Goal: Browse casually: Explore the website without a specific task or goal

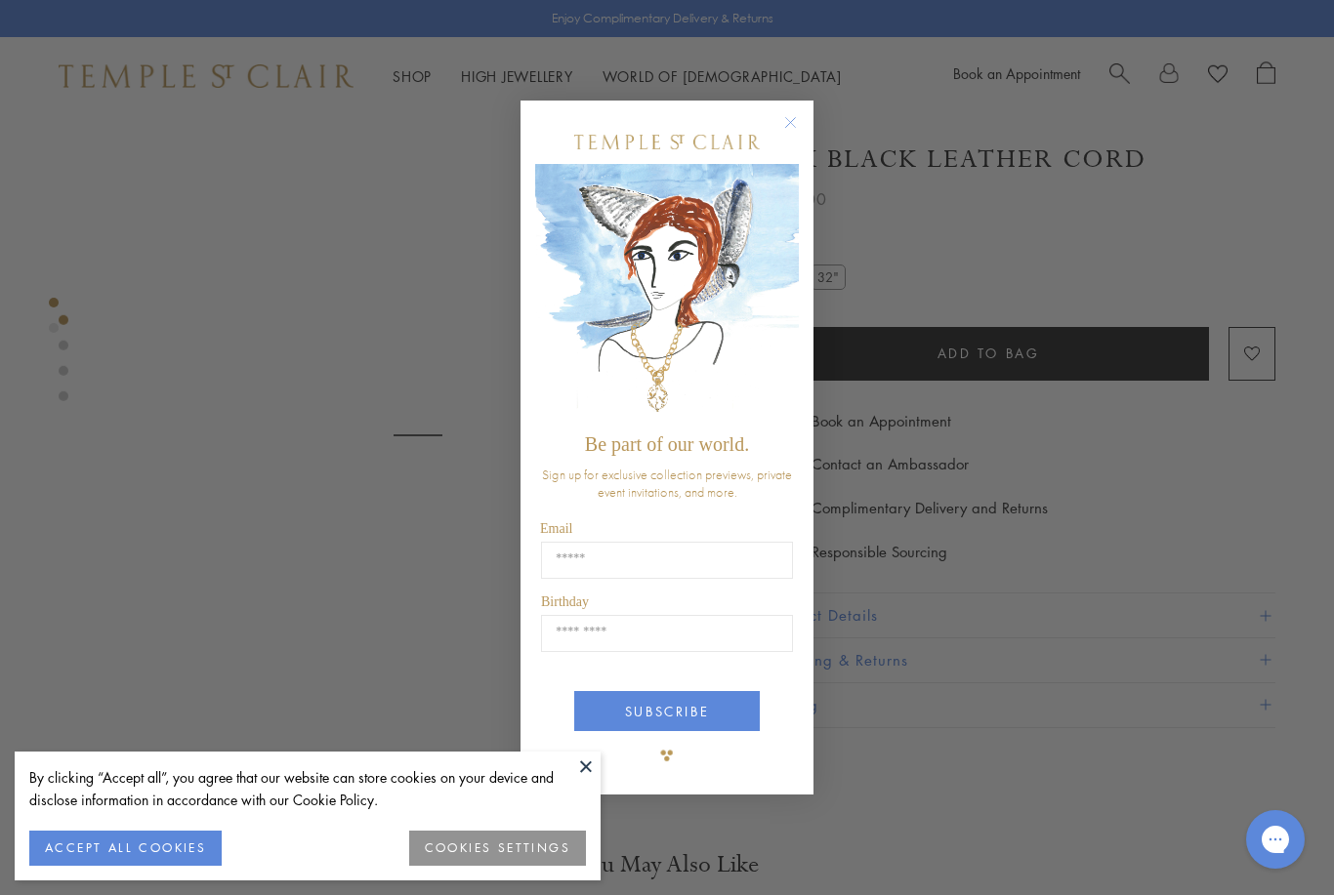
click at [771, 108] on form "Be part of our world. Sign up for exclusive collection previews, private event …" at bounding box center [666, 448] width 293 height 695
click at [784, 122] on circle "Close dialog" at bounding box center [790, 121] width 23 height 23
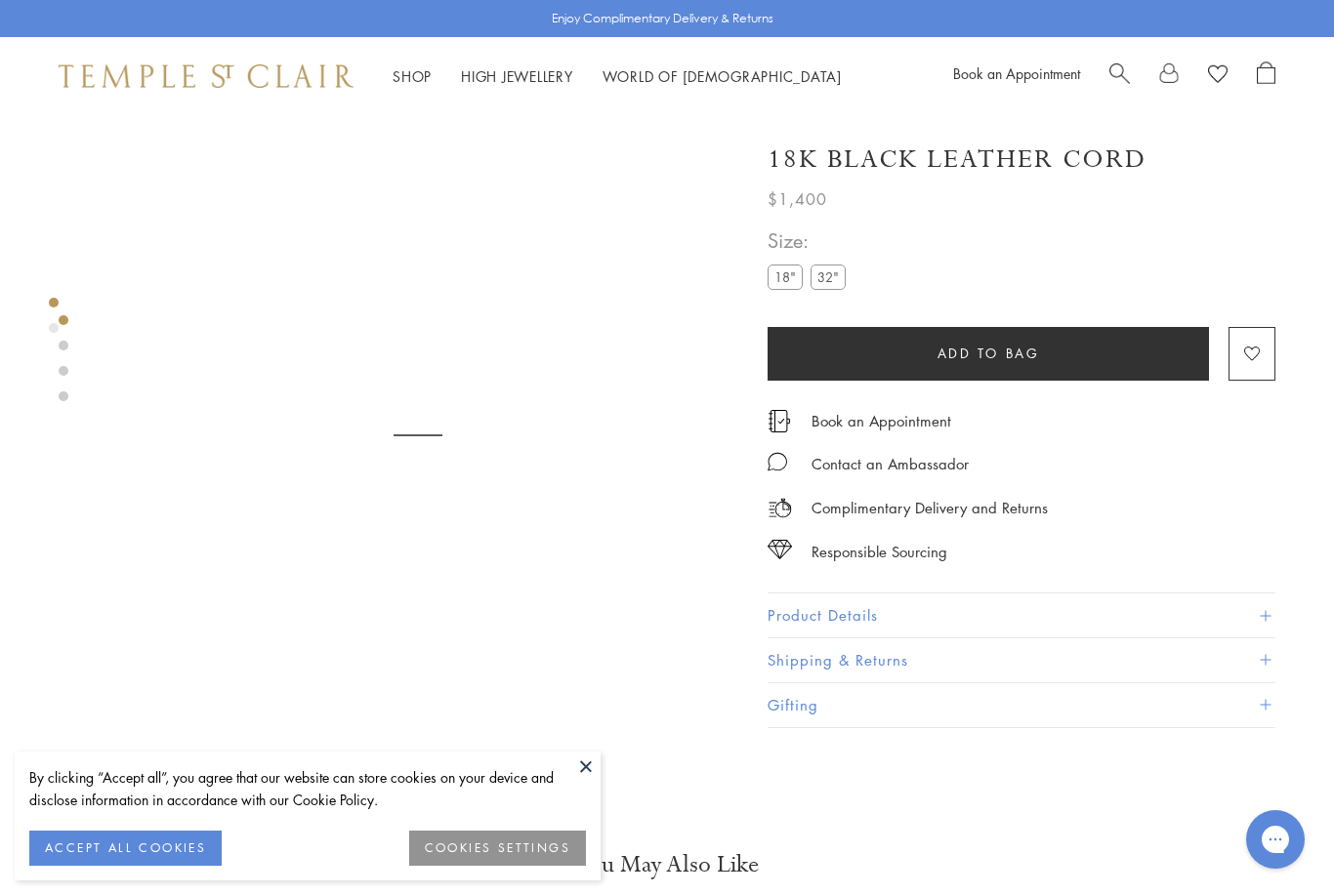
click at [62, 348] on link at bounding box center [64, 346] width 10 height 10
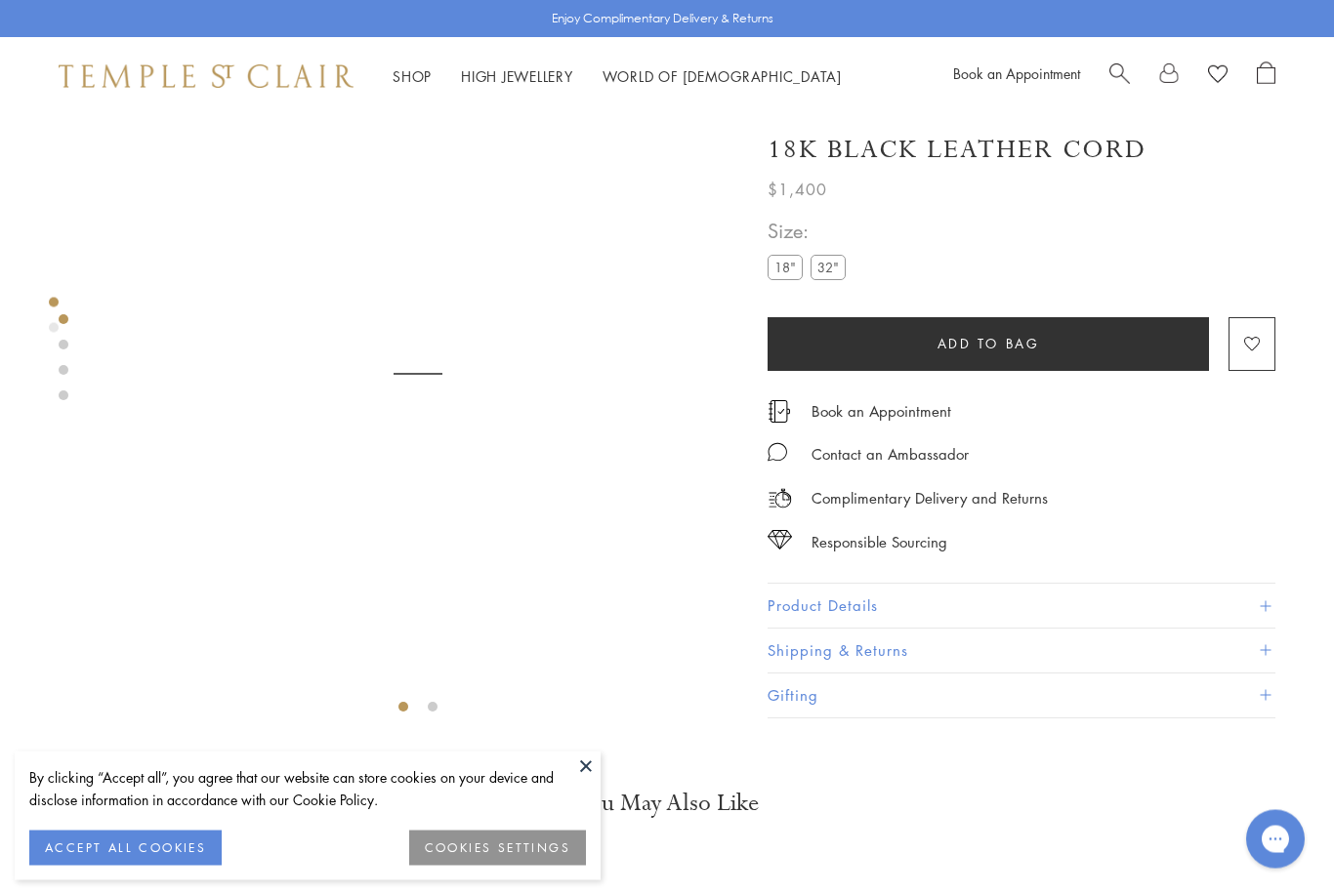
click at [56, 303] on div "Product gallery navigation" at bounding box center [54, 303] width 10 height 10
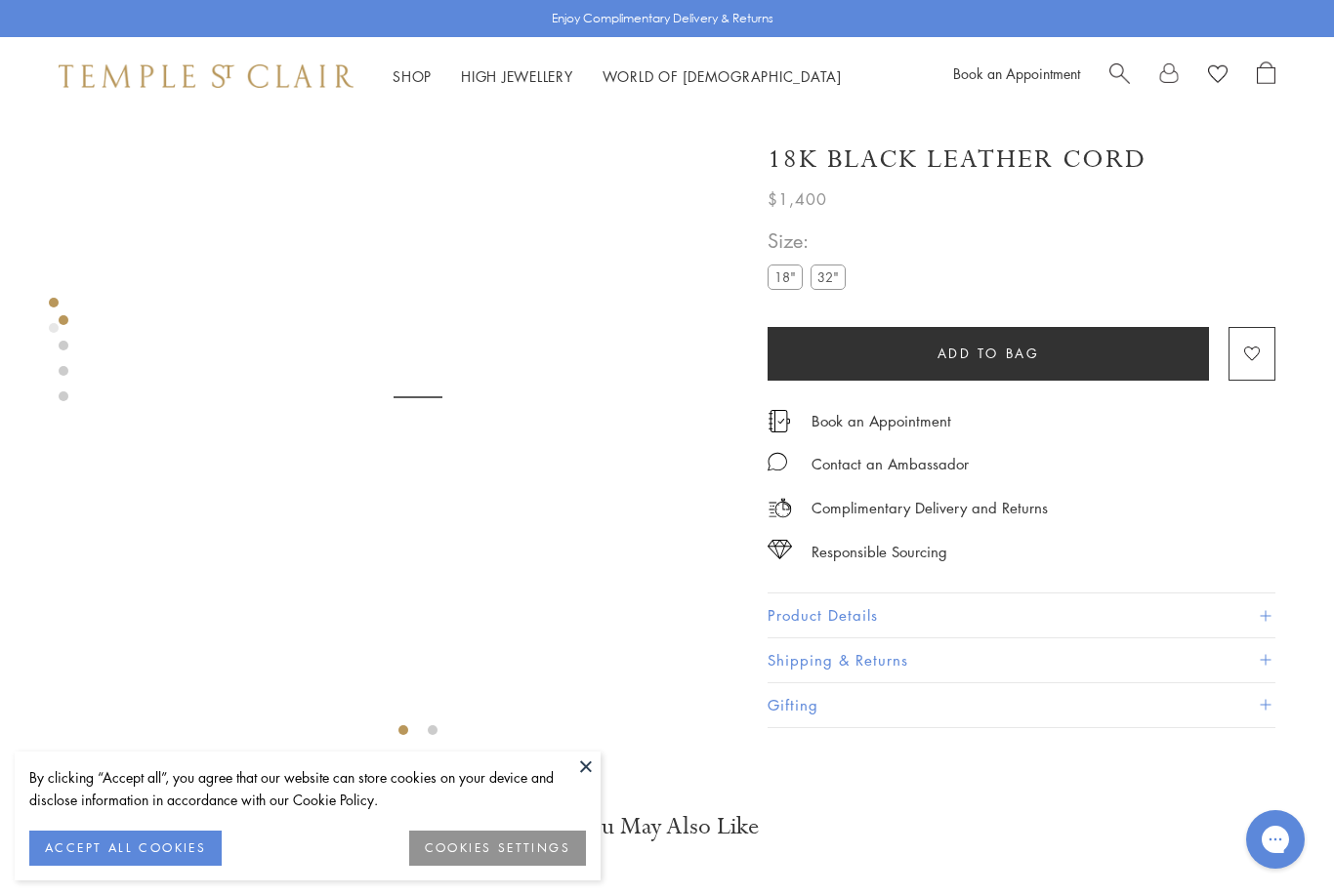
scroll to position [37, 0]
click at [49, 305] on div "Product gallery navigation" at bounding box center [54, 303] width 10 height 10
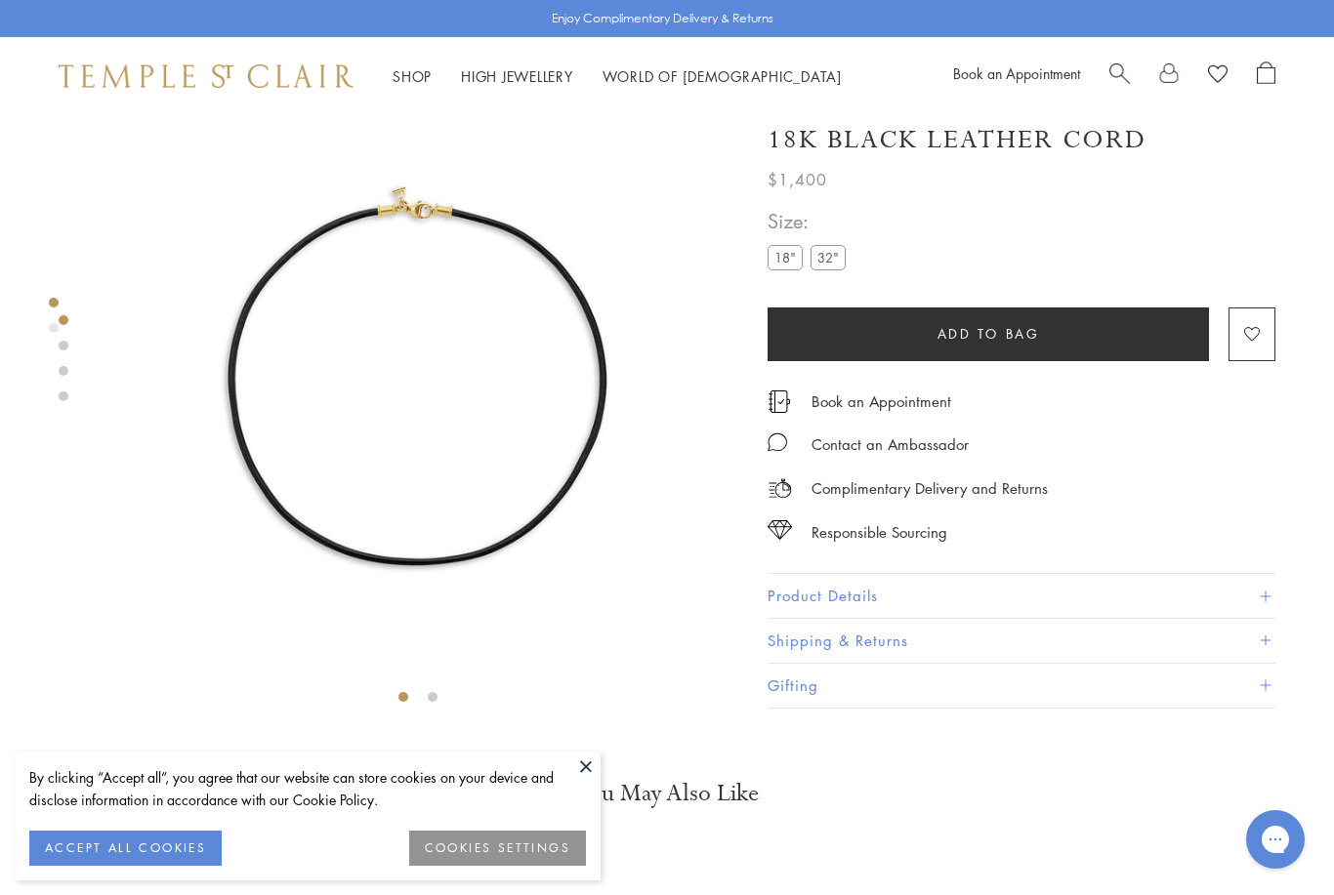
scroll to position [74, 0]
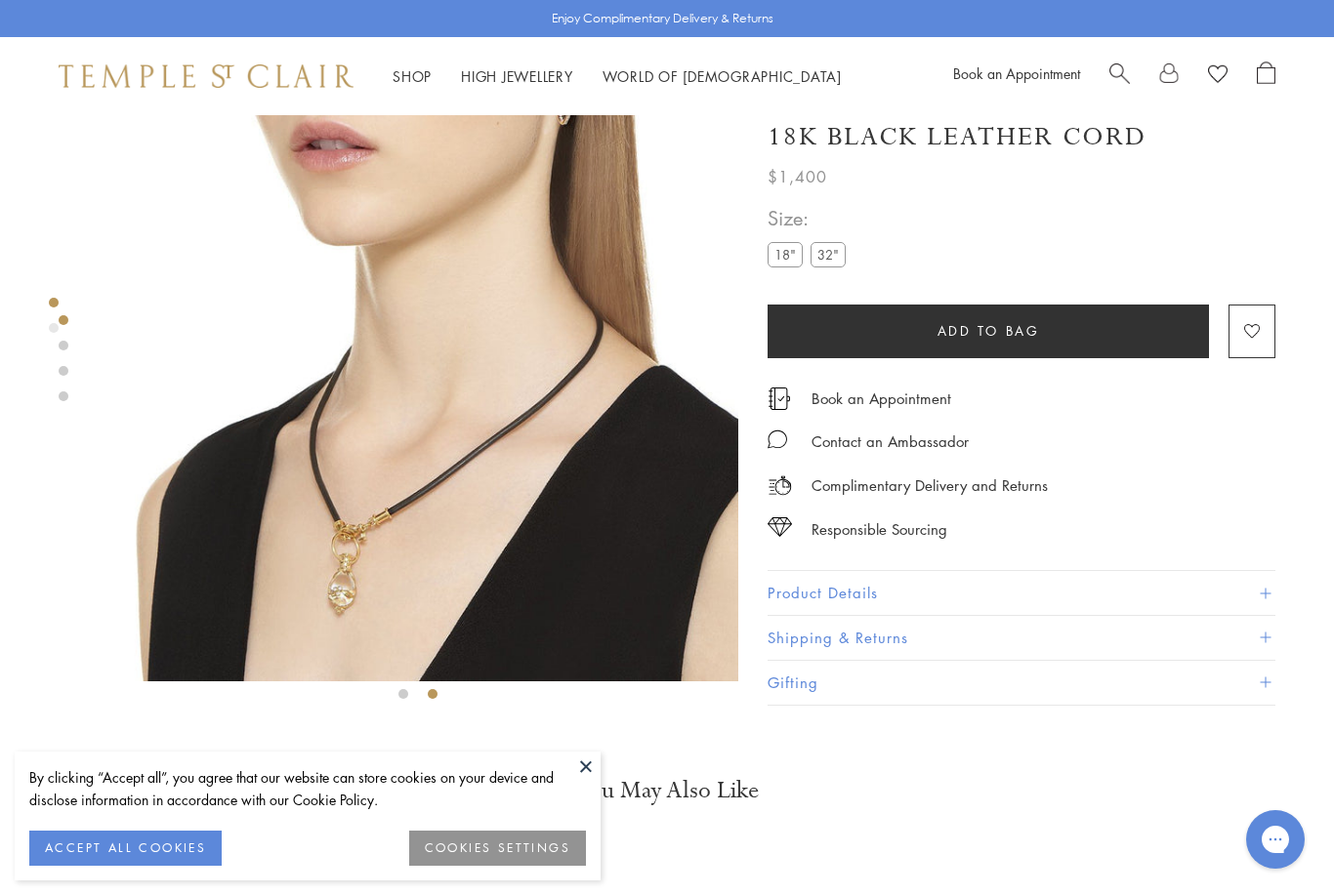
click at [55, 330] on div "Product gallery navigation" at bounding box center [54, 328] width 10 height 10
click at [48, 310] on div at bounding box center [398, 373] width 797 height 665
click at [58, 375] on div at bounding box center [398, 373] width 797 height 665
click at [51, 394] on div at bounding box center [398, 373] width 797 height 665
click at [51, 307] on div "Product gallery navigation" at bounding box center [54, 303] width 10 height 10
